Goal: Obtain resource: Download file/media

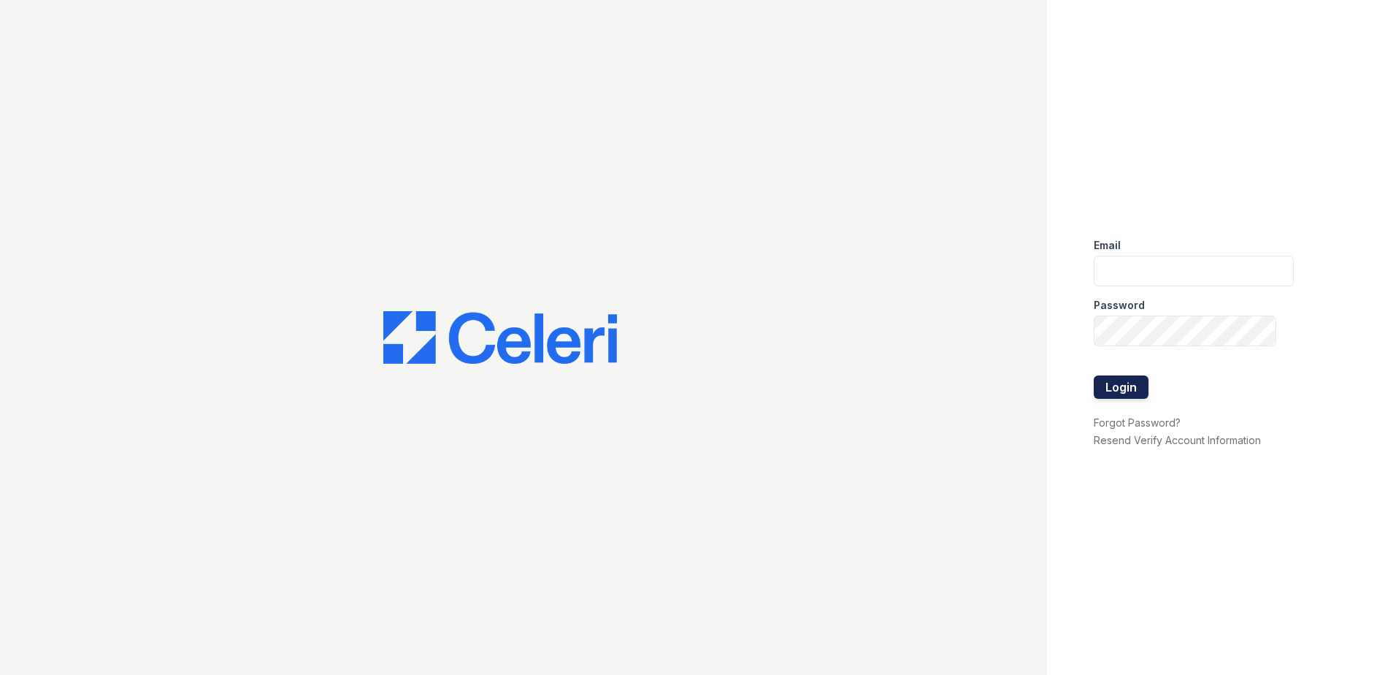
type input "[EMAIL_ADDRESS][DOMAIN_NAME]"
click at [1123, 391] on button "Login" at bounding box center [1121, 386] width 55 height 23
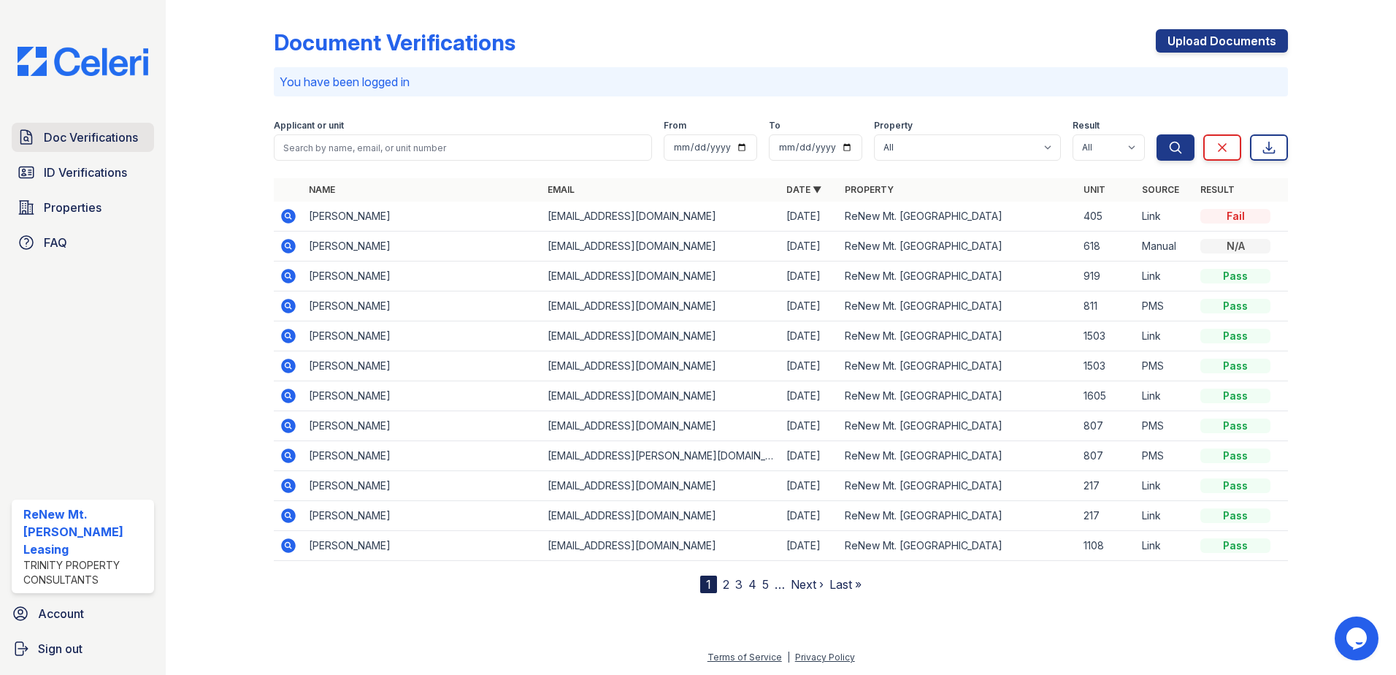
click at [64, 143] on span "Doc Verifications" at bounding box center [91, 137] width 94 height 18
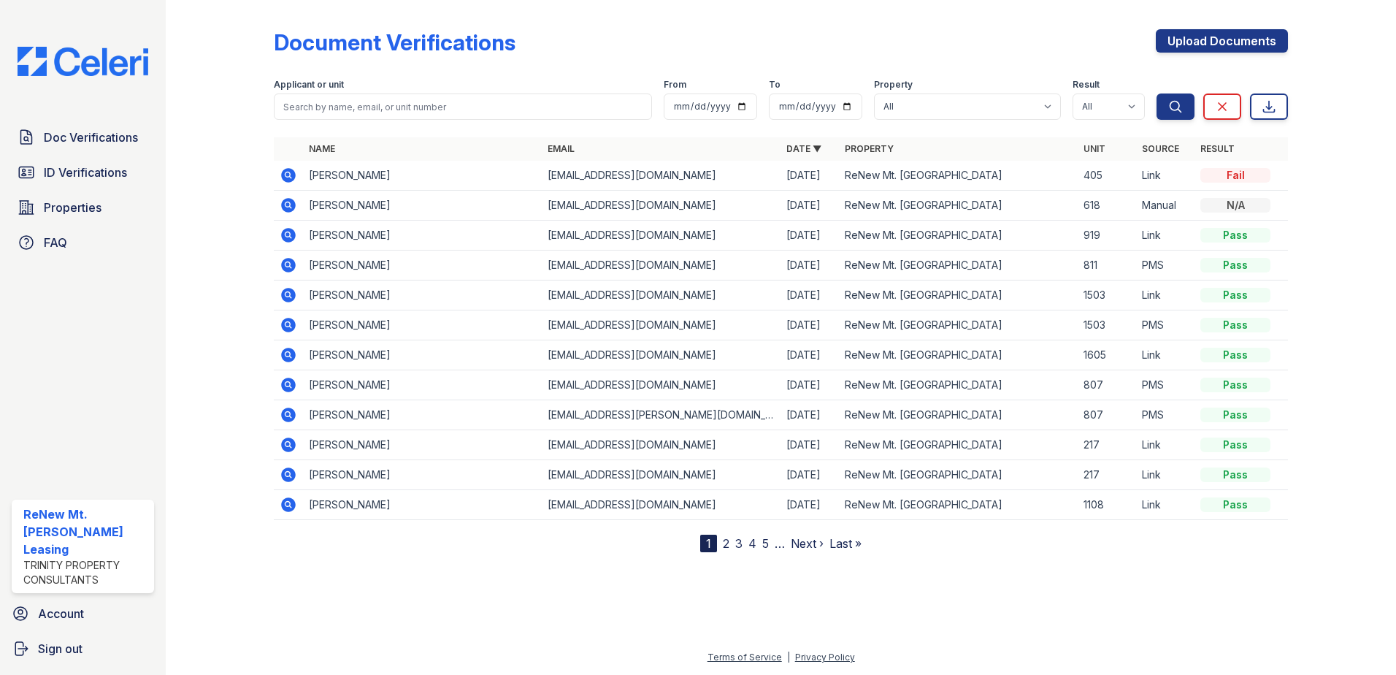
click at [288, 172] on icon at bounding box center [289, 175] width 18 height 18
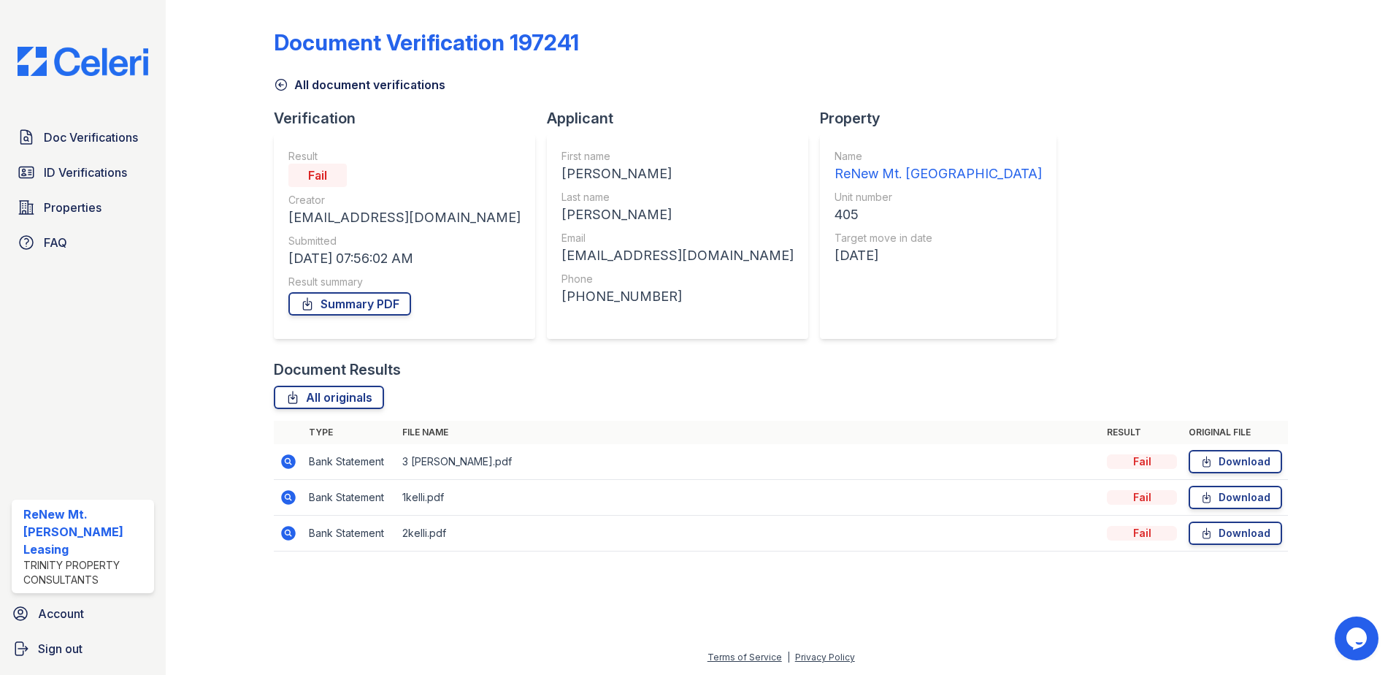
click at [1099, 290] on div "Document Verification 197241 All document verifications Verification Result Fai…" at bounding box center [781, 286] width 1014 height 560
click at [381, 308] on link "Summary PDF" at bounding box center [349, 303] width 123 height 23
click at [99, 143] on span "Doc Verifications" at bounding box center [91, 137] width 94 height 18
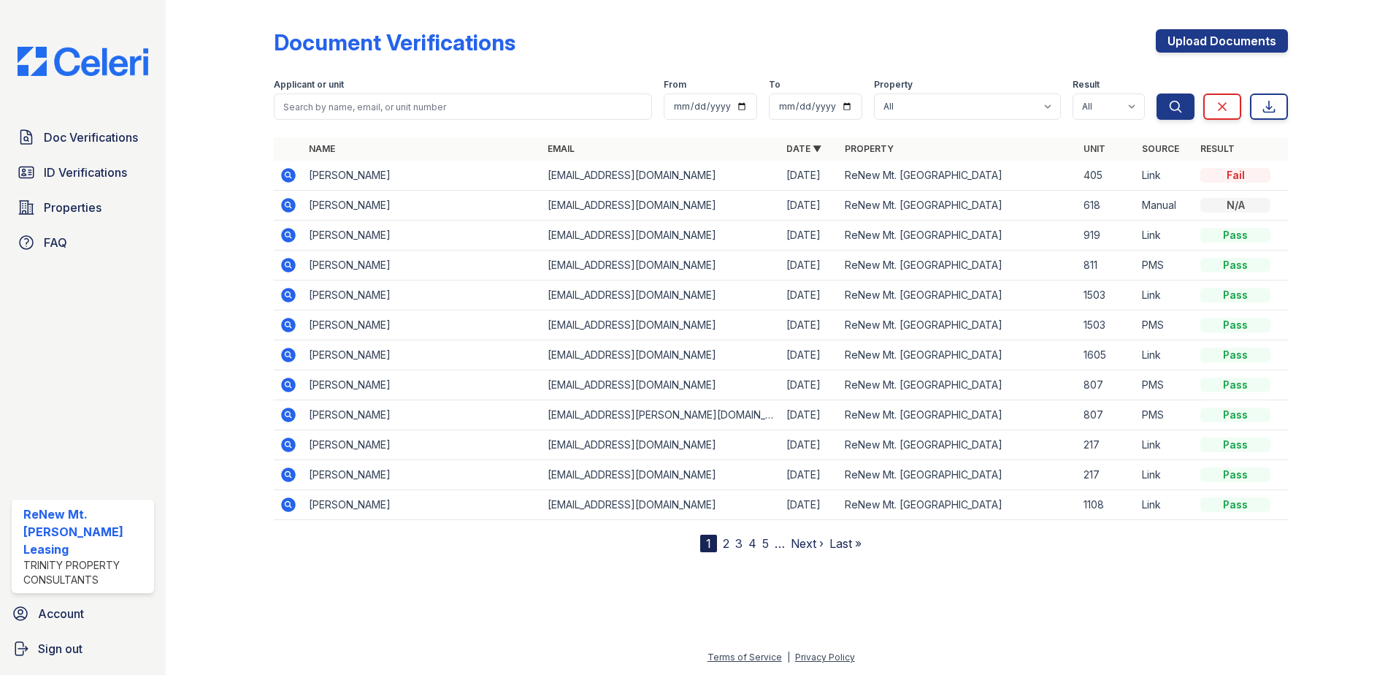
click at [290, 173] on icon at bounding box center [289, 175] width 18 height 18
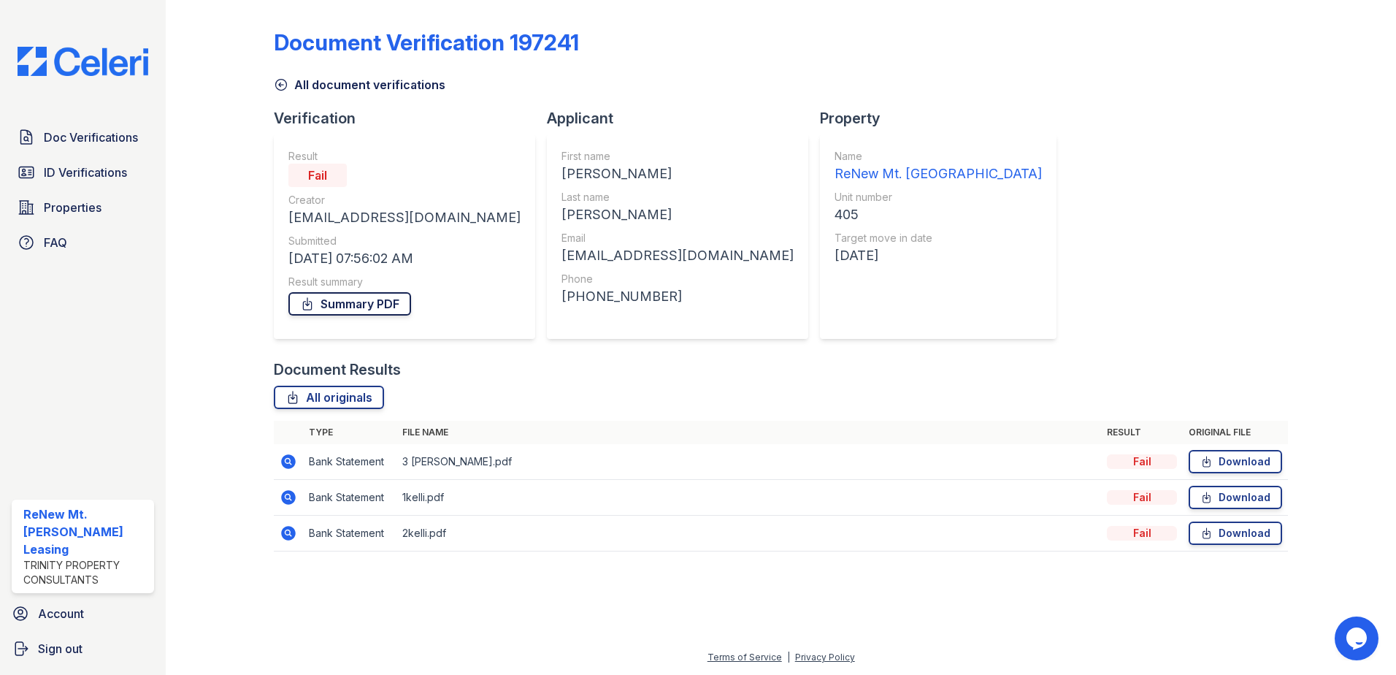
click at [378, 312] on link "Summary PDF" at bounding box center [349, 303] width 123 height 23
click at [288, 461] on icon at bounding box center [287, 460] width 4 height 4
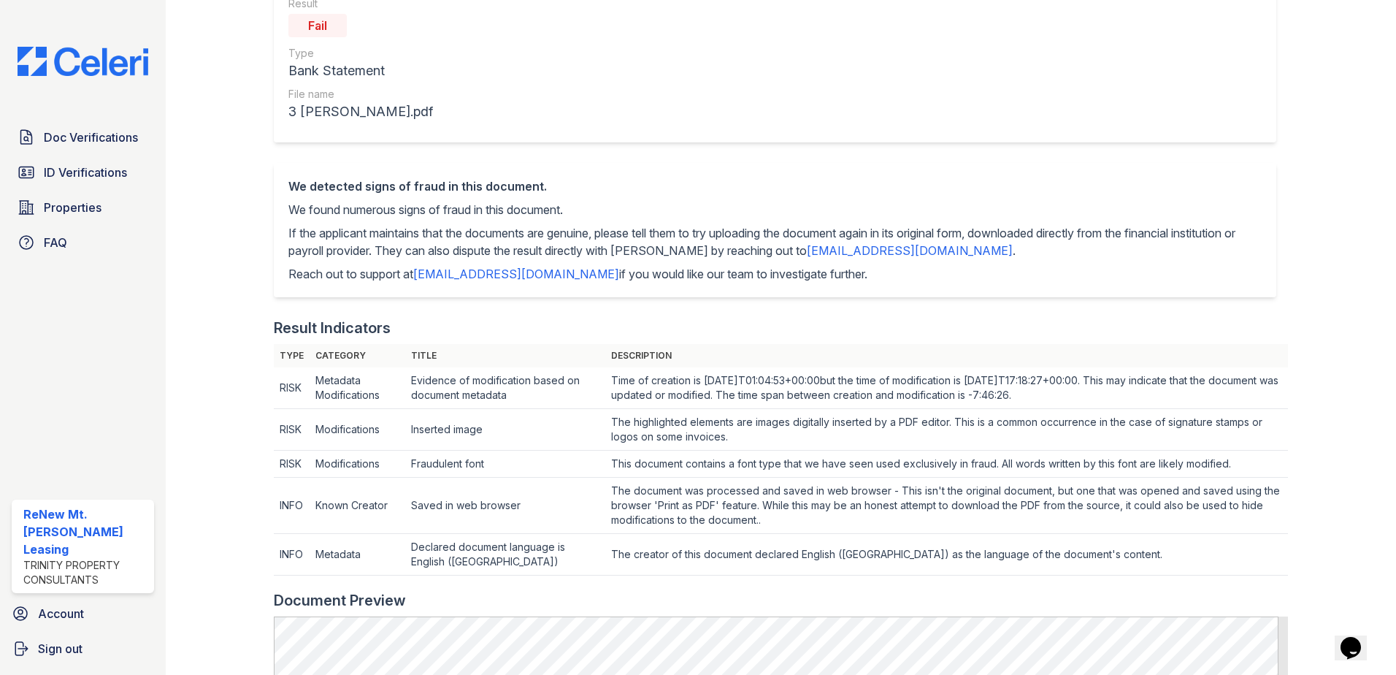
scroll to position [292, 0]
